Goal: Information Seeking & Learning: Learn about a topic

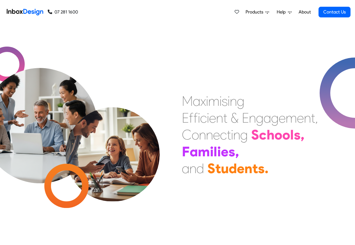
click at [82, 12] on div "Products Mobile APP Pricing Free Webinars & Training Browse all Features Login …" at bounding box center [214, 12] width 272 height 24
click at [250, 12] on span "Products" at bounding box center [255, 12] width 20 height 7
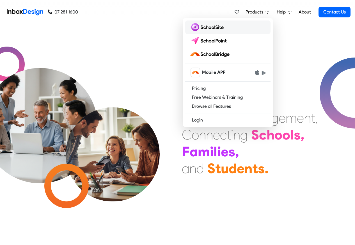
click at [203, 27] on img at bounding box center [208, 27] width 36 height 9
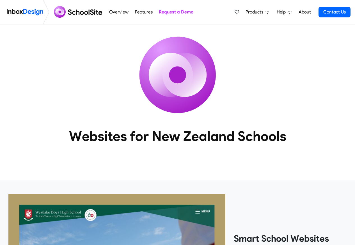
click at [267, 12] on icon at bounding box center [267, 12] width 4 height 4
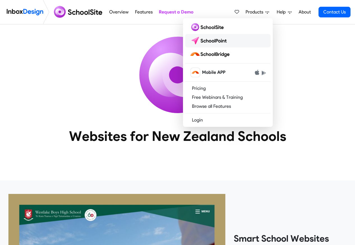
click at [210, 41] on img at bounding box center [210, 40] width 40 height 9
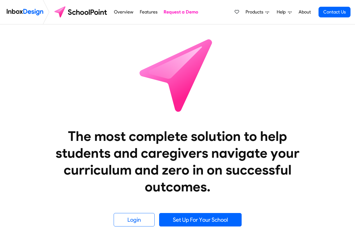
click at [259, 12] on span "Products" at bounding box center [255, 12] width 20 height 7
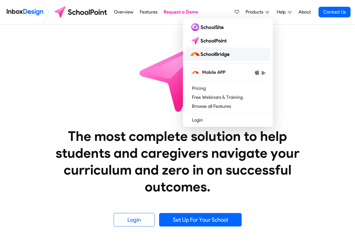
click at [210, 53] on img at bounding box center [211, 54] width 42 height 9
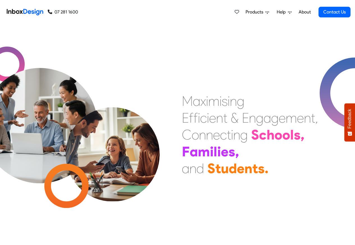
click at [150, 12] on div "Products Mobile APP Pricing Free Webinars & Training Browse all Features Login …" at bounding box center [214, 12] width 272 height 24
click at [253, 12] on span "Products" at bounding box center [255, 12] width 20 height 7
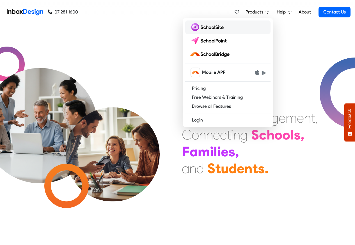
click at [201, 28] on img at bounding box center [208, 27] width 36 height 9
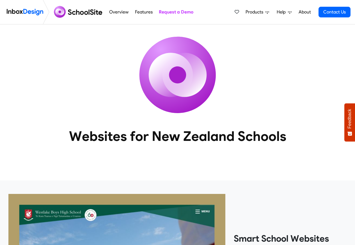
click at [90, 12] on img at bounding box center [79, 11] width 54 height 13
click at [121, 12] on link "Overview" at bounding box center [119, 11] width 22 height 11
click at [142, 12] on link "Features" at bounding box center [143, 11] width 21 height 11
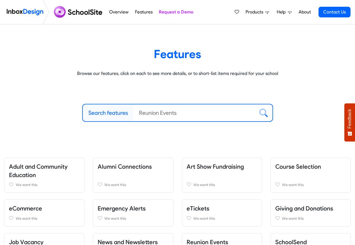
click at [101, 113] on label "Search features" at bounding box center [108, 113] width 40 height 8
click at [133, 113] on input "Search features" at bounding box center [193, 112] width 121 height 17
paste input "SchoolPoint"
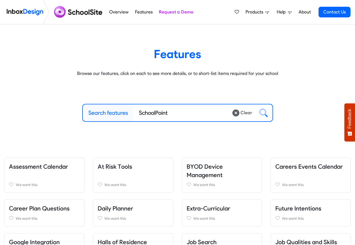
type input "SchoolPoint"
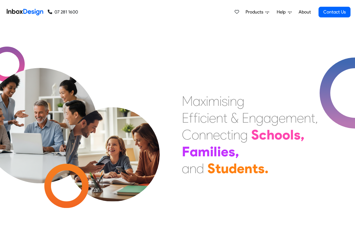
click at [252, 12] on span "Products" at bounding box center [255, 12] width 20 height 7
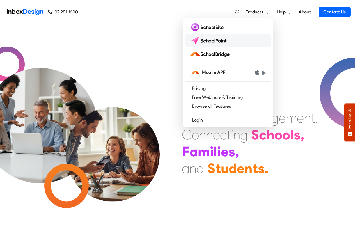
click at [209, 41] on img at bounding box center [210, 40] width 40 height 9
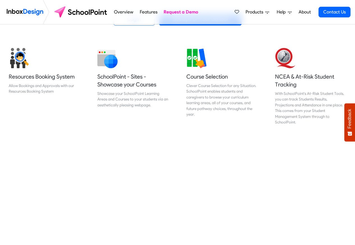
scroll to position [202, 0]
